Goal: Information Seeking & Learning: Learn about a topic

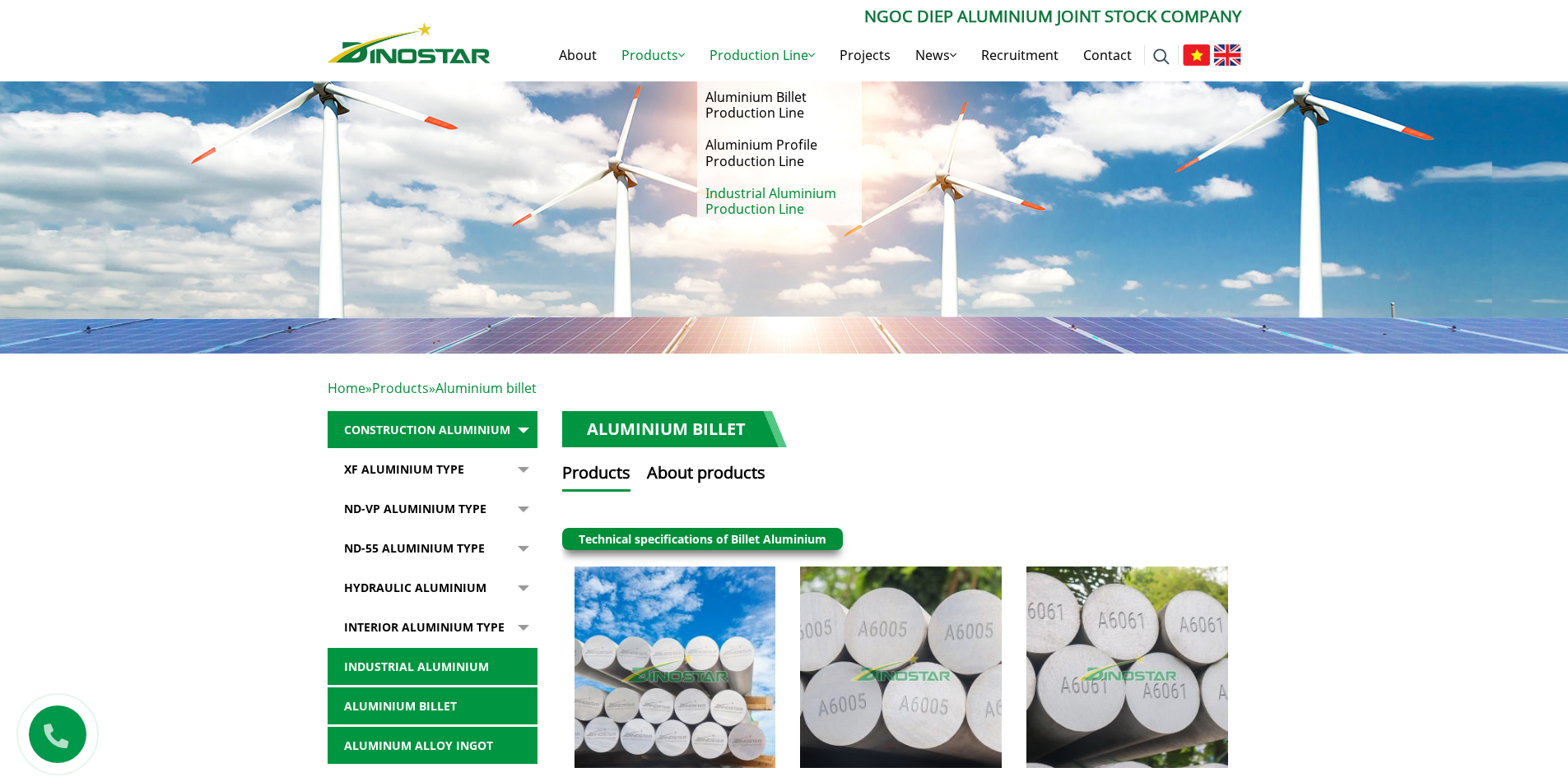
click at [744, 206] on link "Industrial Aluminium Production Line" at bounding box center [779, 202] width 164 height 48
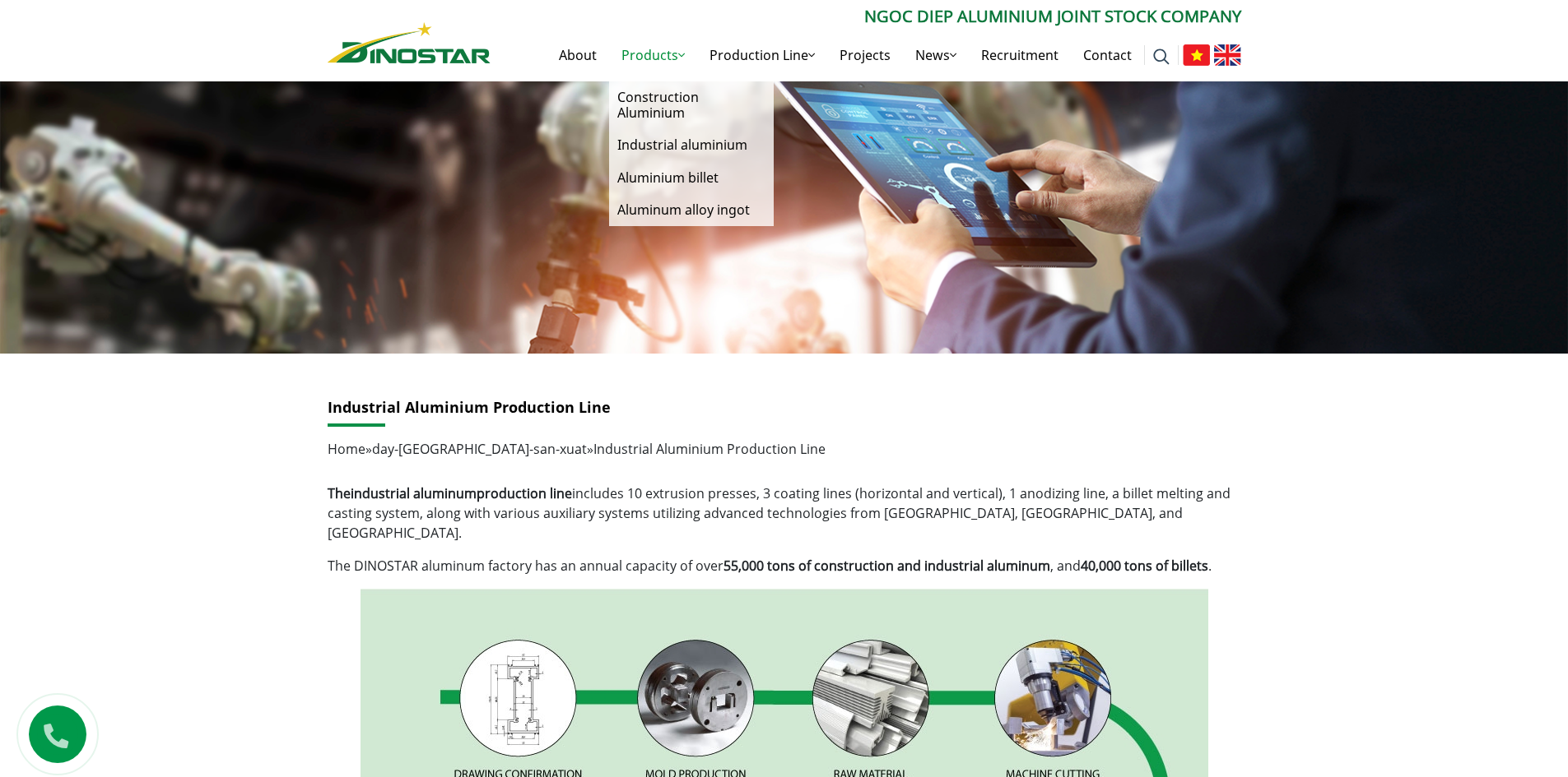
click at [658, 57] on link "Products" at bounding box center [653, 55] width 89 height 53
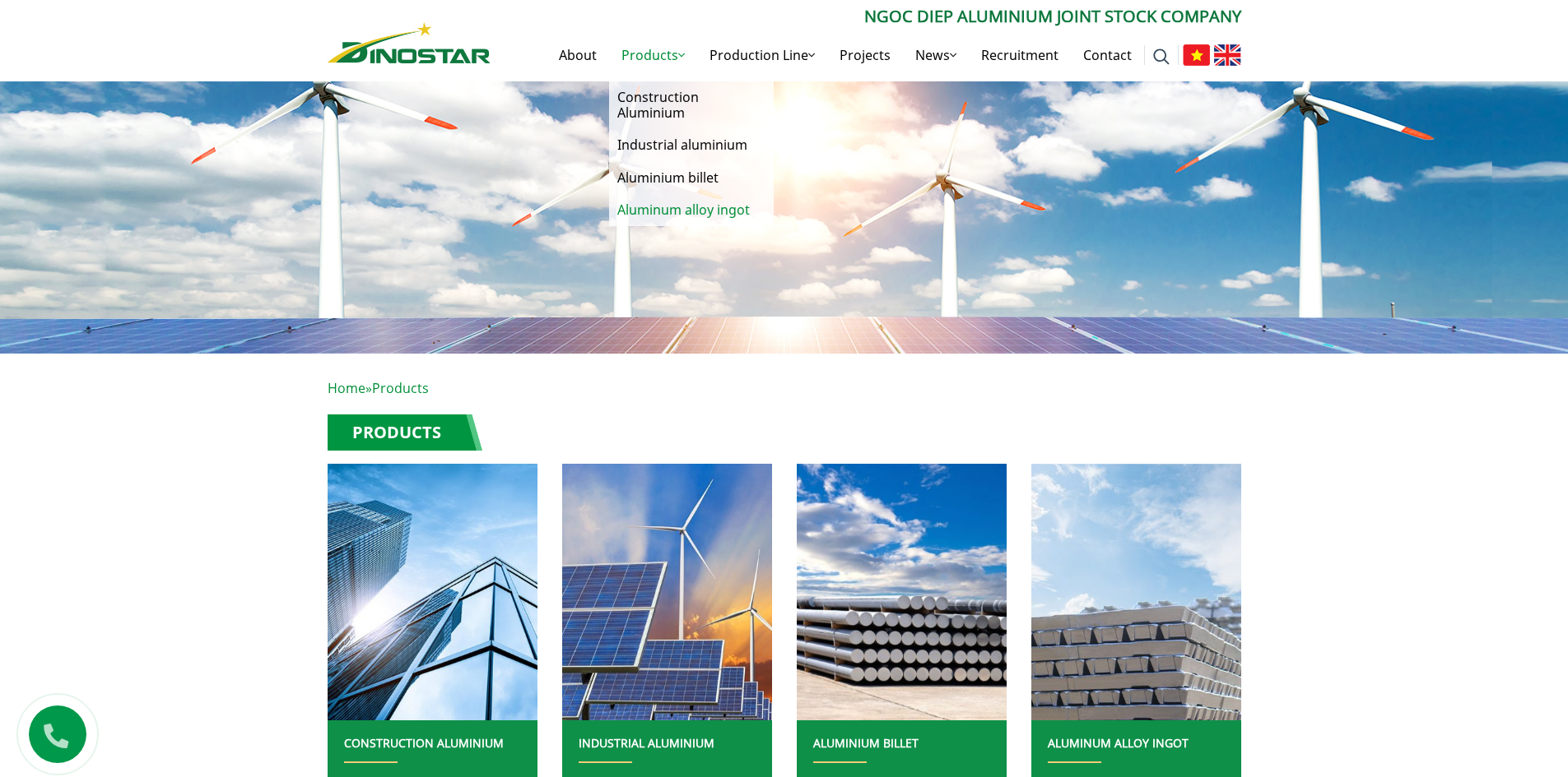
click at [653, 209] on link "Aluminum alloy ingot" at bounding box center [691, 210] width 164 height 32
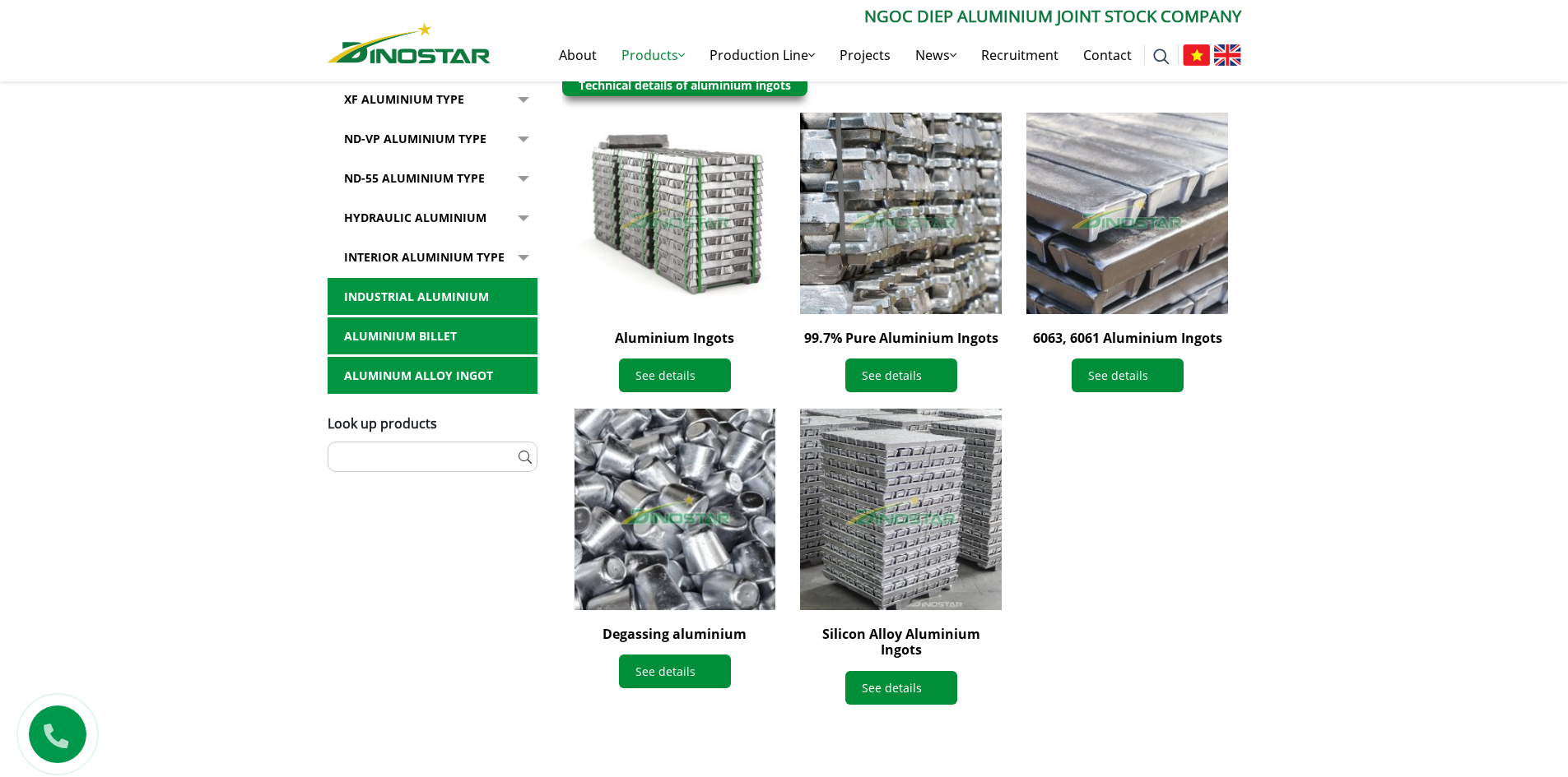
scroll to position [493, 0]
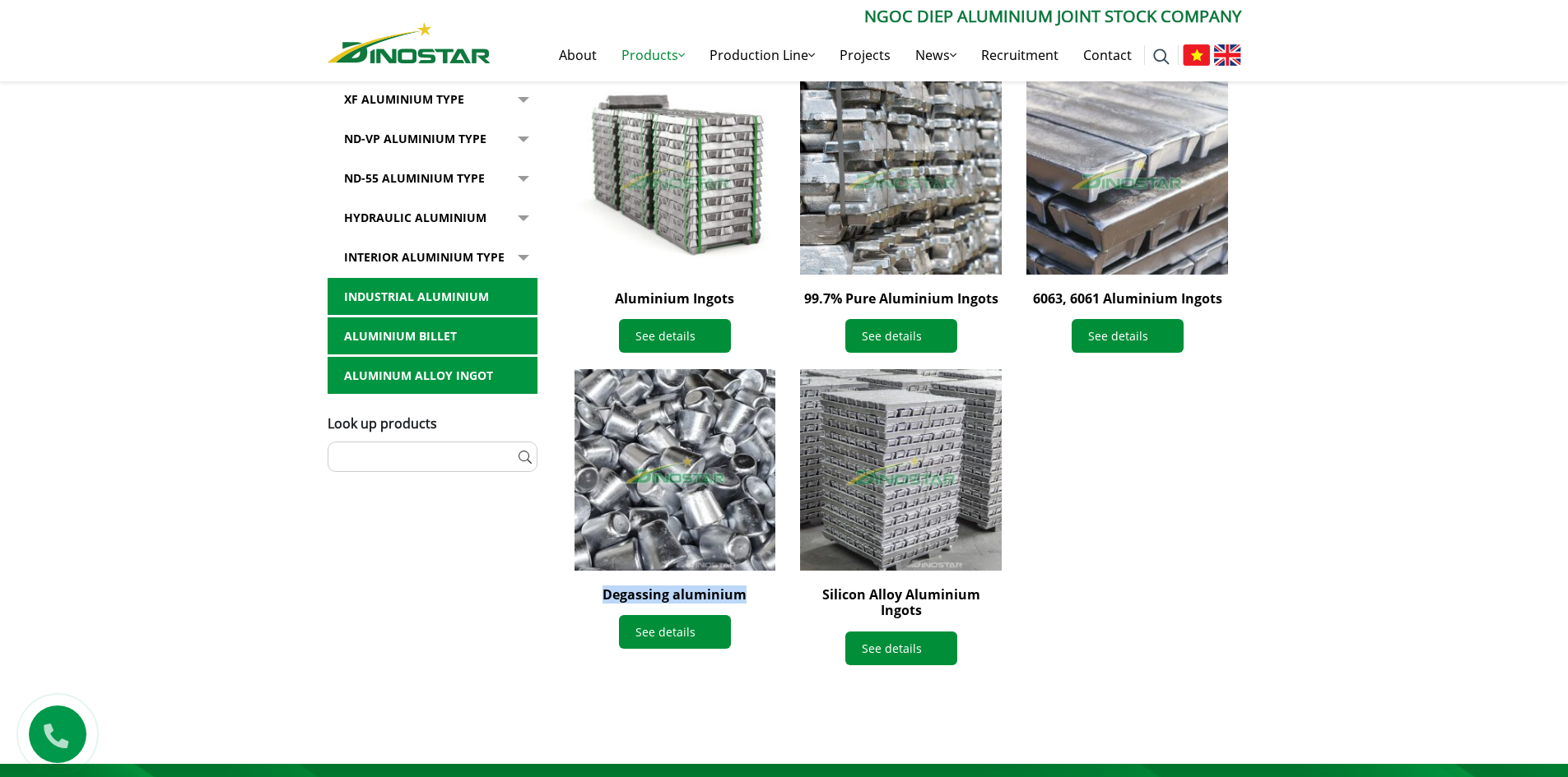
drag, startPoint x: 754, startPoint y: 601, endPoint x: 602, endPoint y: 596, distance: 152.1
click at [602, 596] on h2 "Degassing aluminium" at bounding box center [675, 595] width 202 height 15
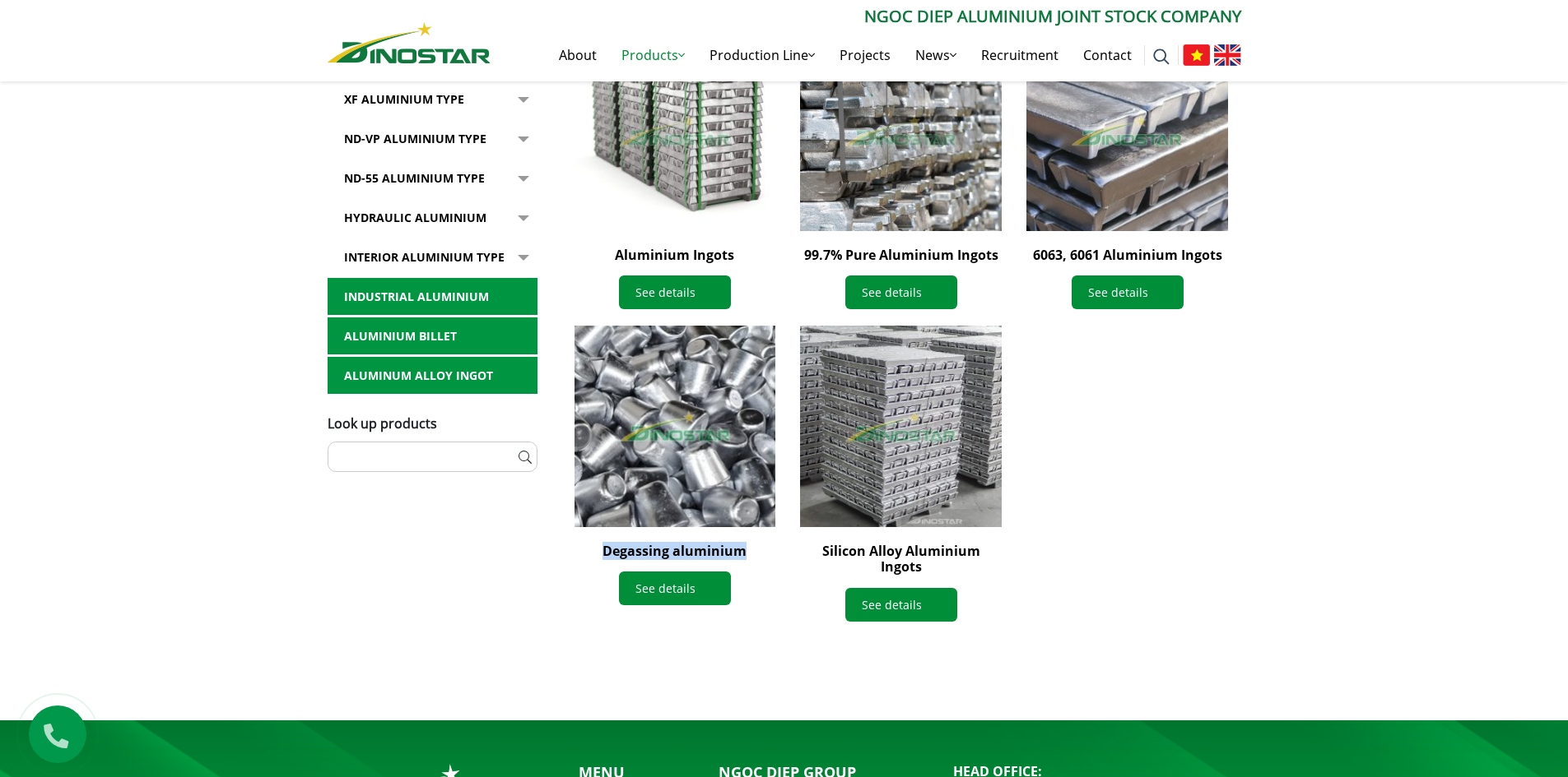
scroll to position [658, 0]
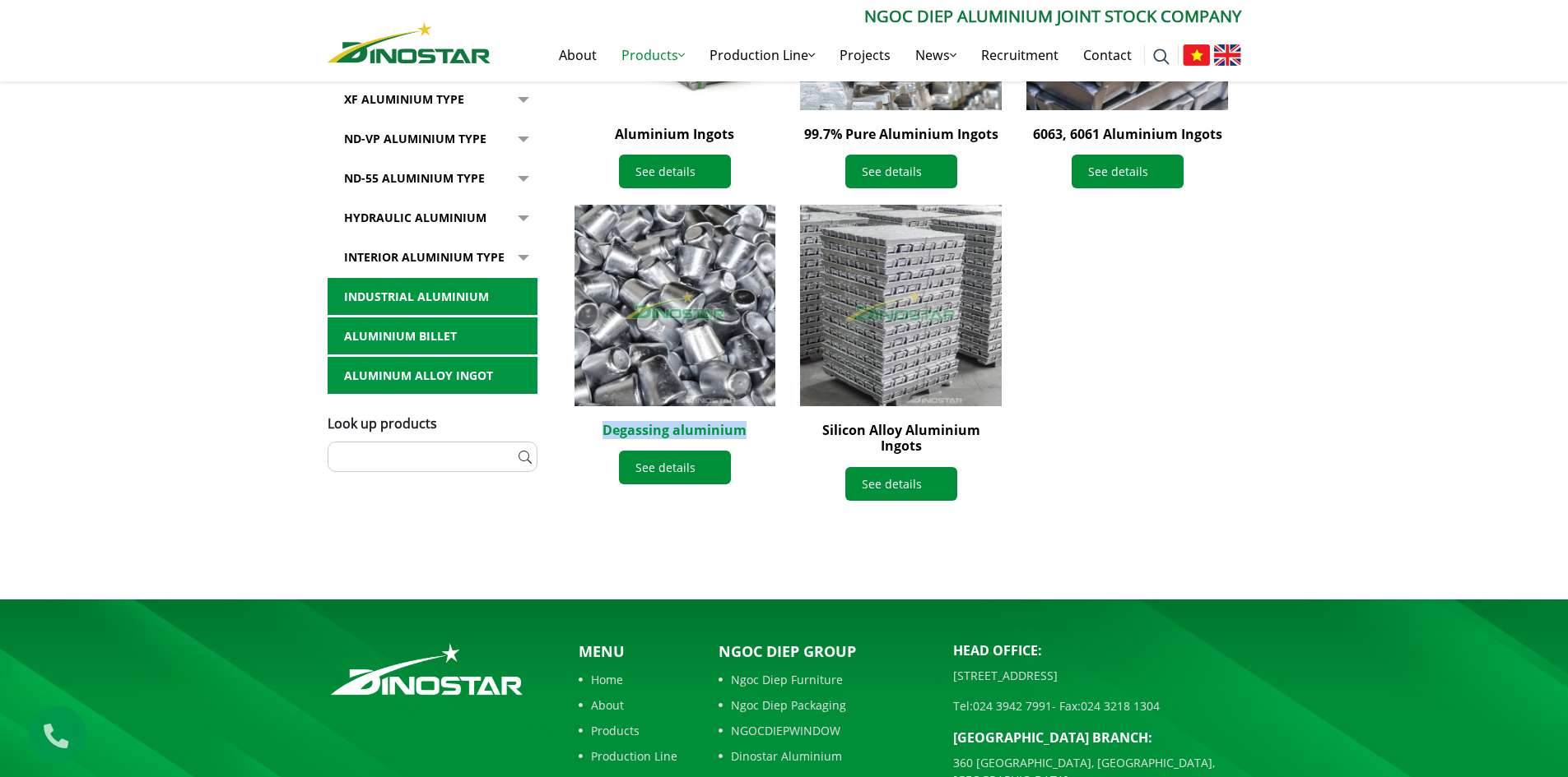
copy link "Degassing aluminium"
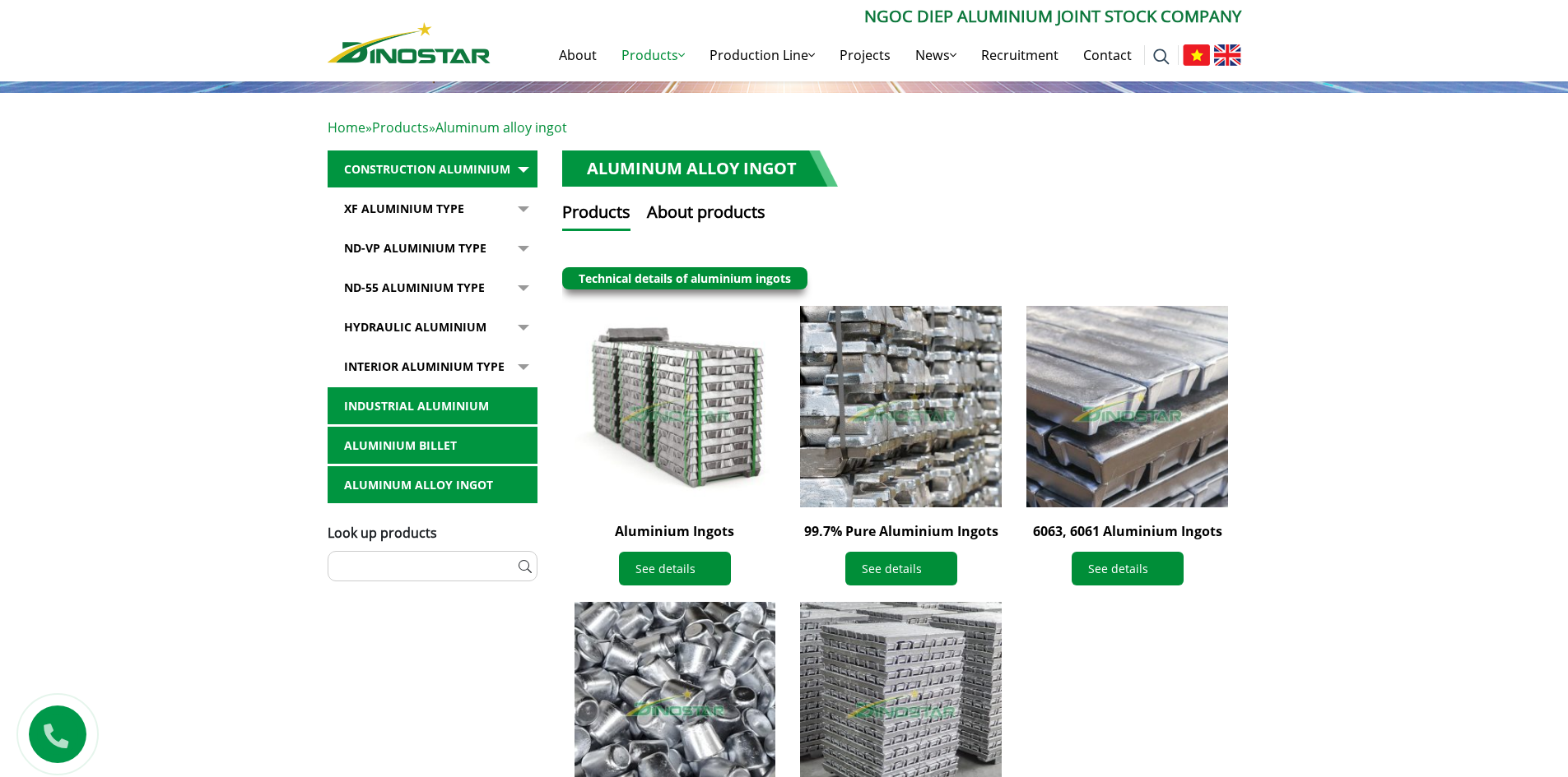
scroll to position [0, 0]
